Goal: Register for event/course

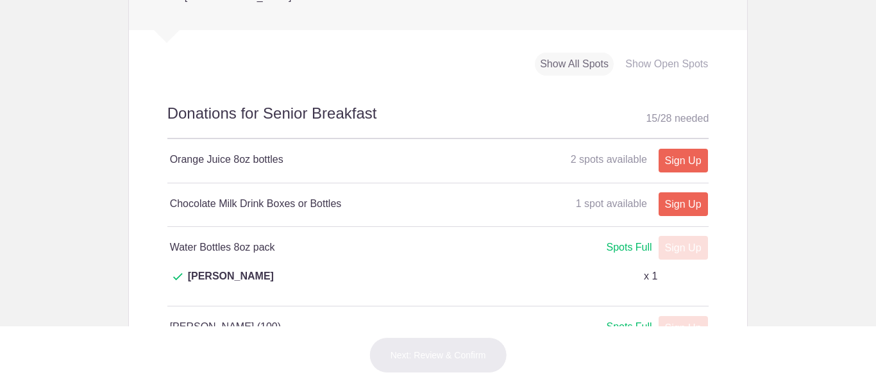
scroll to position [641, 0]
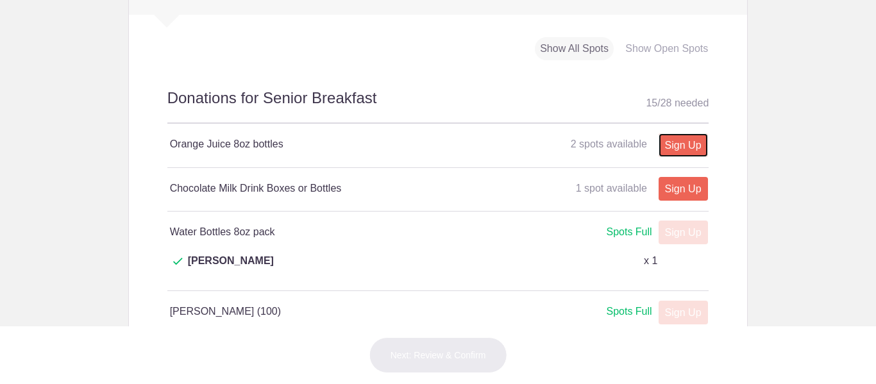
click at [676, 157] on link "Sign Up" at bounding box center [682, 145] width 49 height 24
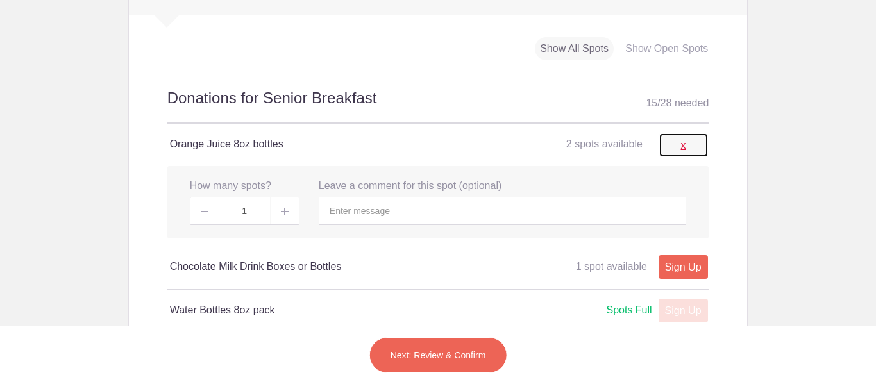
click at [678, 157] on link "x" at bounding box center [683, 145] width 49 height 24
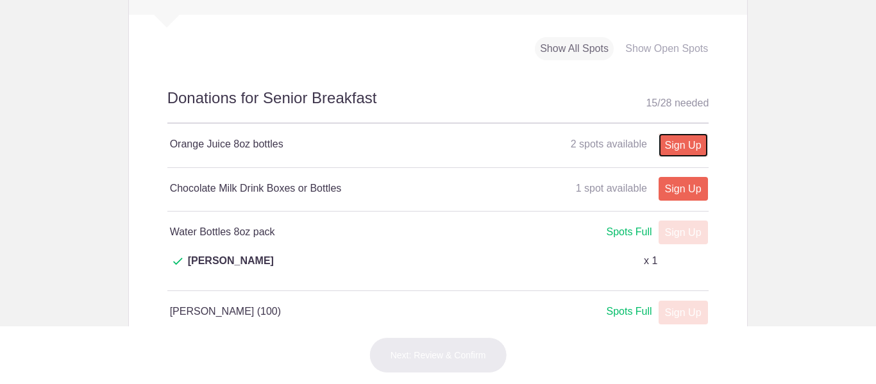
click at [685, 157] on link "Sign Up" at bounding box center [682, 145] width 49 height 24
type input "1"
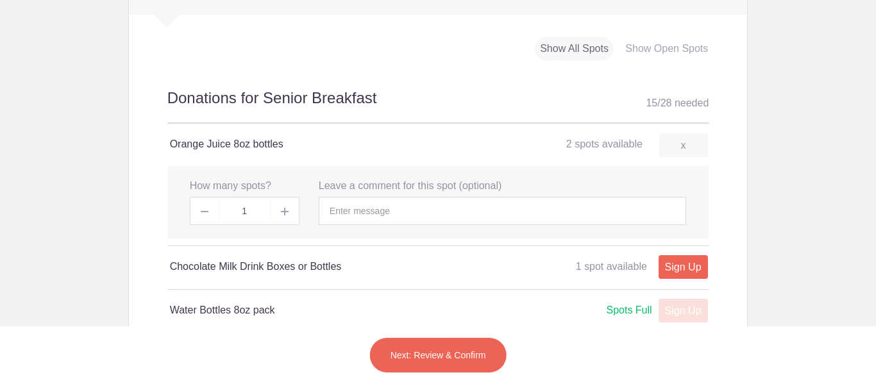
click at [445, 349] on button "Next: Review & Confirm" at bounding box center [438, 355] width 138 height 36
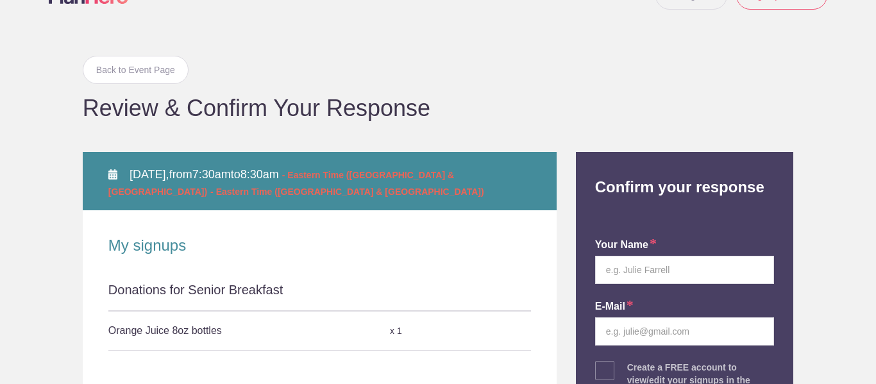
scroll to position [64, 0]
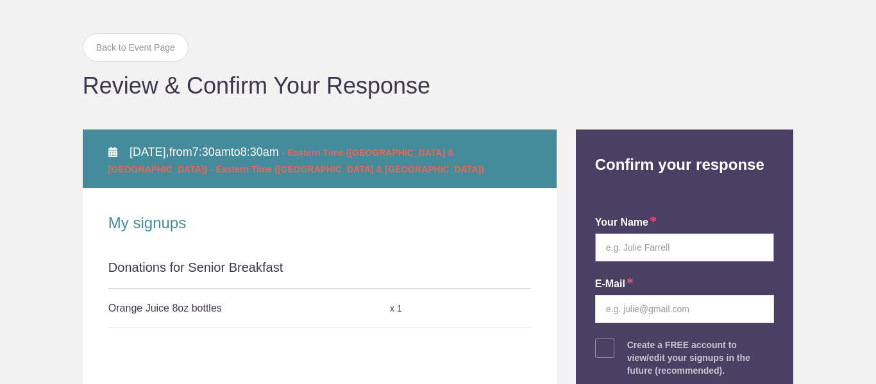
click at [674, 247] on input "text" at bounding box center [684, 247] width 179 height 28
type input "[PERSON_NAME]"
click at [697, 306] on input "email" at bounding box center [684, 309] width 179 height 28
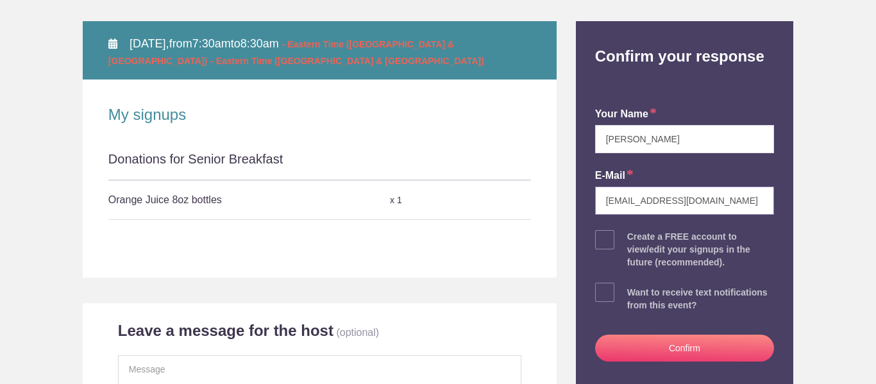
scroll to position [192, 0]
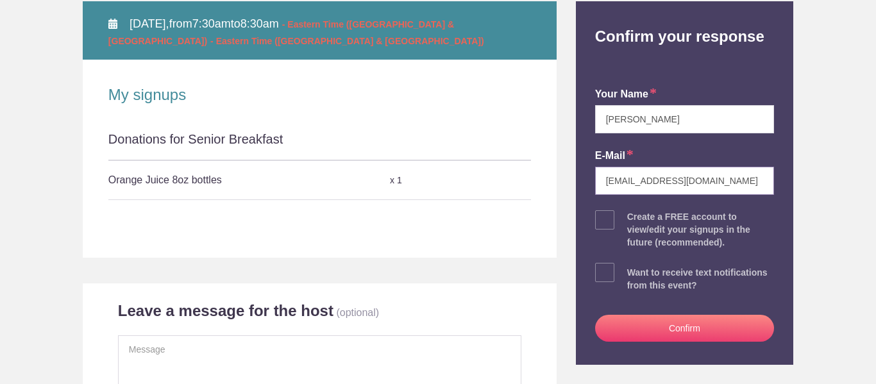
type input "[EMAIL_ADDRESS][DOMAIN_NAME]"
click at [599, 277] on span at bounding box center [604, 272] width 19 height 19
click at [631, 274] on input "checkbox" at bounding box center [720, 269] width 179 height 8
checkbox input "true"
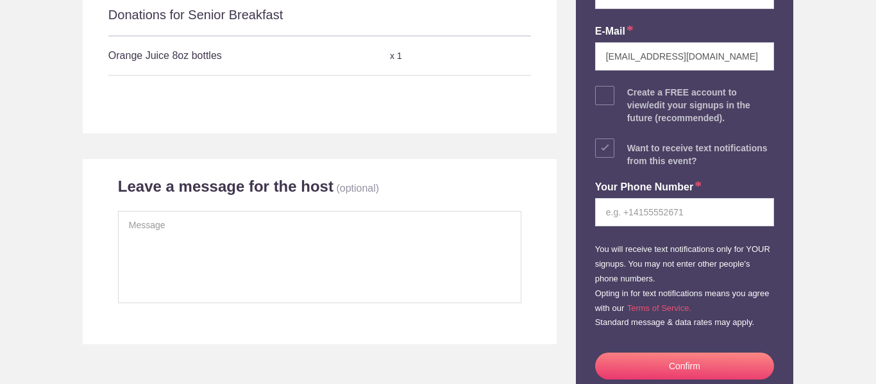
scroll to position [321, 0]
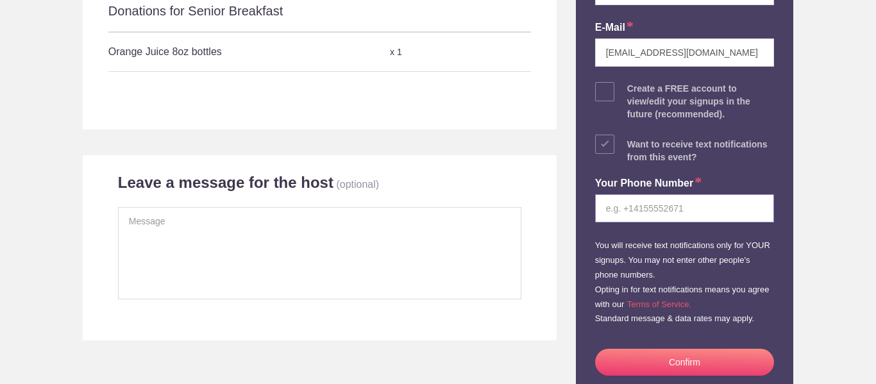
click at [678, 210] on input "tel" at bounding box center [684, 208] width 179 height 28
type input "4434157518"
click at [669, 361] on button "Confirm" at bounding box center [684, 362] width 179 height 27
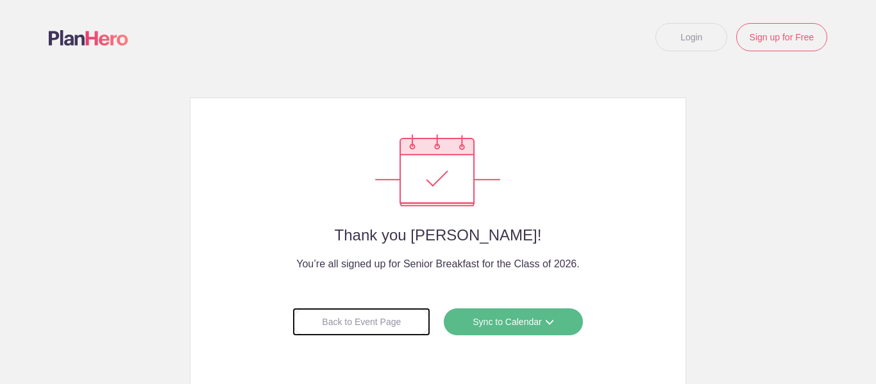
click at [333, 319] on div "Back to Event Page" at bounding box center [361, 322] width 138 height 28
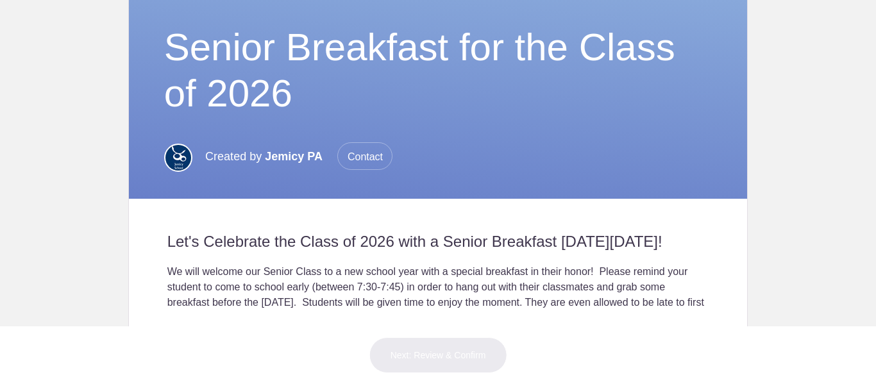
scroll to position [256, 0]
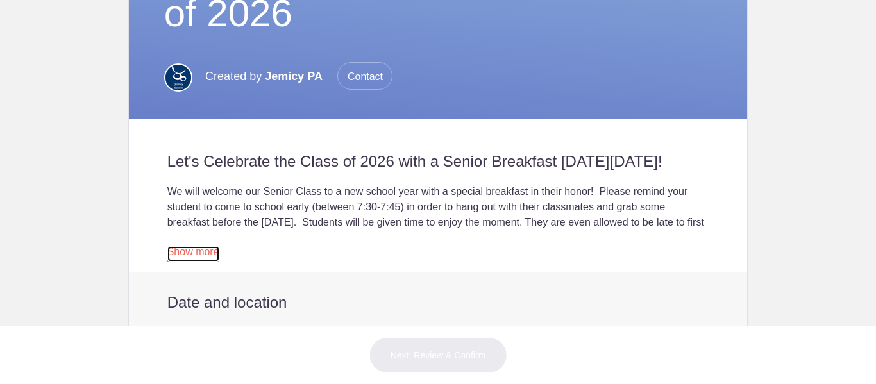
click at [191, 262] on link "Show more" at bounding box center [193, 253] width 52 height 15
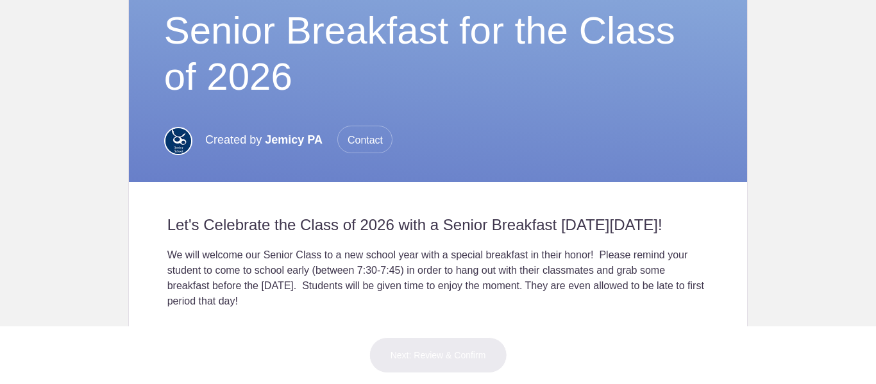
scroll to position [192, 0]
click at [355, 141] on span "Contact" at bounding box center [364, 140] width 55 height 28
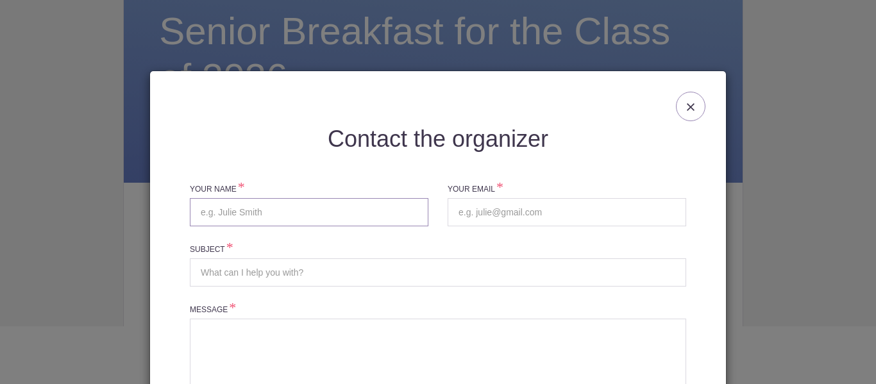
click at [288, 214] on input "text" at bounding box center [309, 212] width 238 height 28
type input "Daniel Glazer"
click at [533, 210] on input "email" at bounding box center [566, 212] width 238 height 28
type input "[EMAIL_ADDRESS][DOMAIN_NAME]"
click at [324, 274] on input "Subject" at bounding box center [438, 272] width 496 height 28
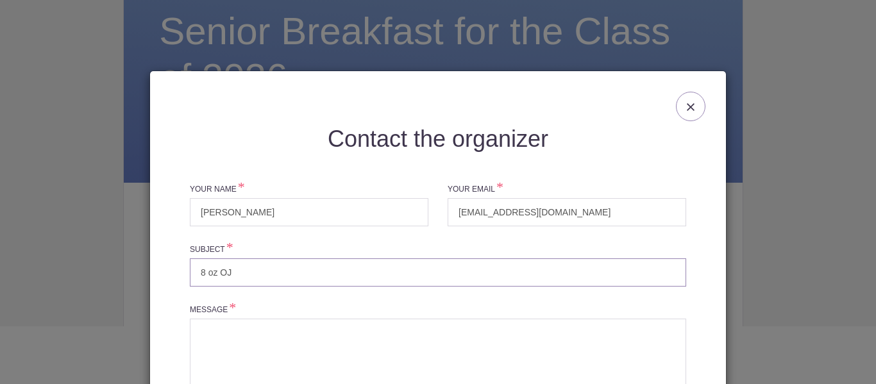
type input "8 oz OJ"
click at [252, 335] on textarea at bounding box center [438, 365] width 496 height 92
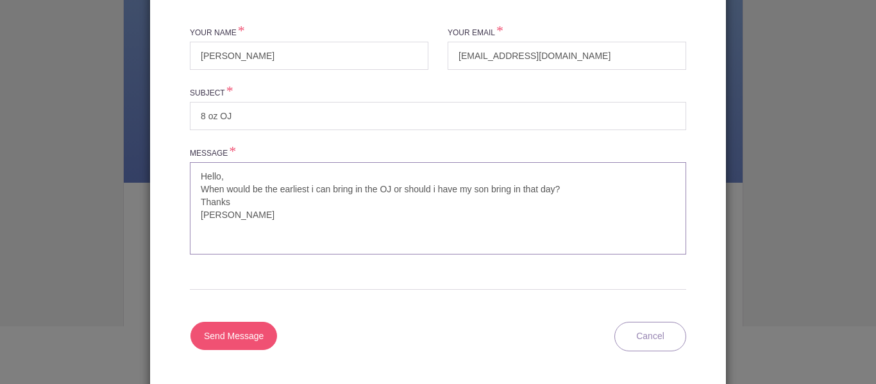
scroll to position [183, 0]
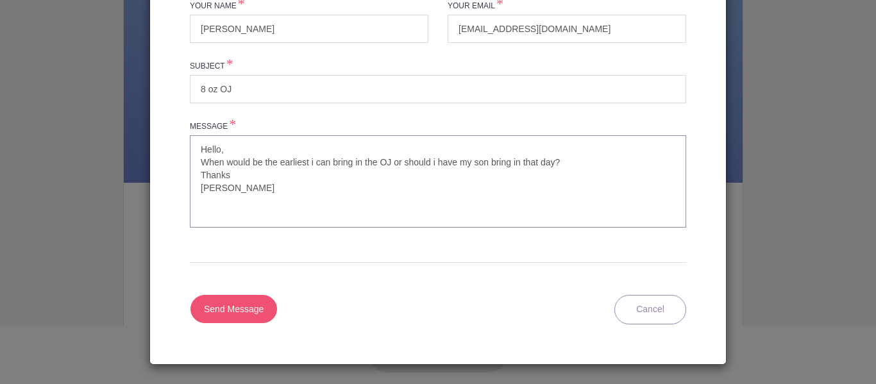
type textarea "Hello, When would be the earliest i can bring in the OJ or should i have my son…"
click at [226, 311] on input "Send Message" at bounding box center [233, 309] width 87 height 28
